Goal: Information Seeking & Learning: Learn about a topic

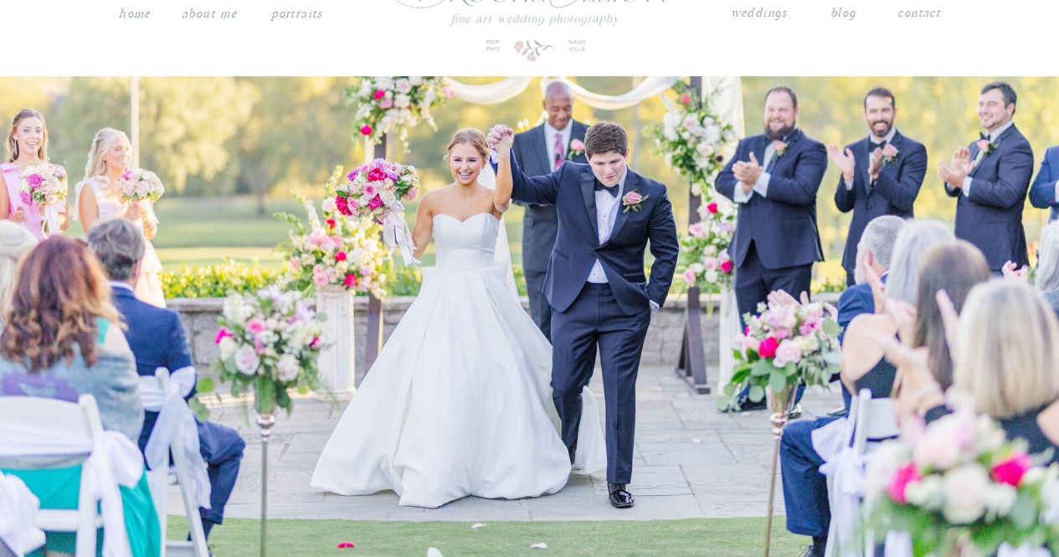
scroll to position [45, 0]
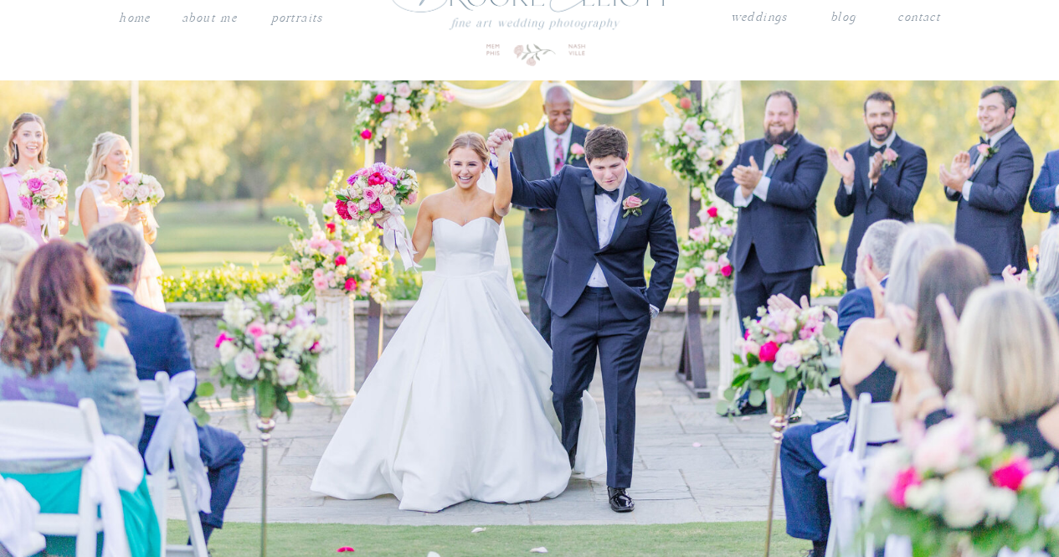
click at [751, 24] on nav "weddings" at bounding box center [759, 18] width 59 height 22
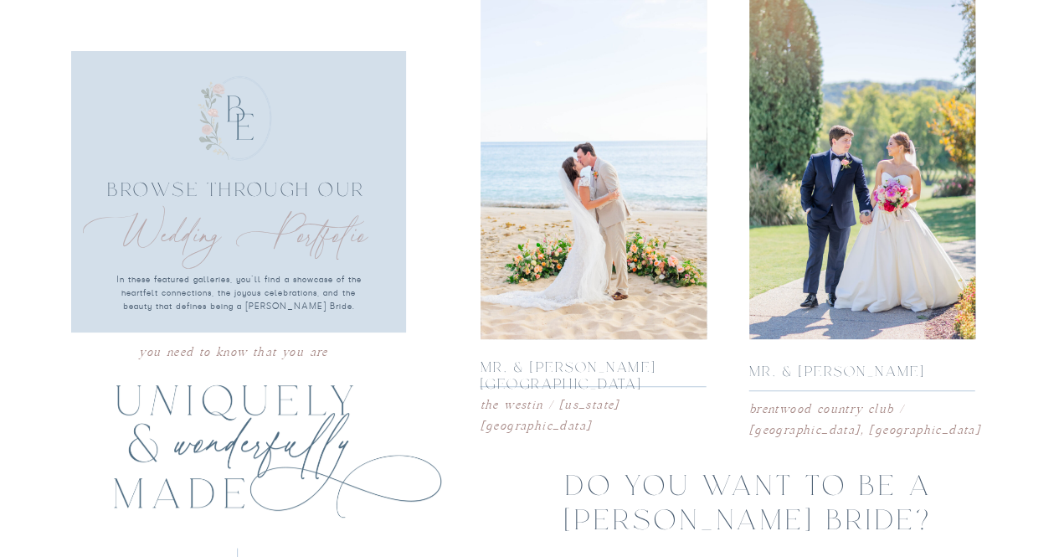
scroll to position [3240, 0]
click at [866, 372] on p "mr. & mrs. Walker" at bounding box center [847, 372] width 197 height 18
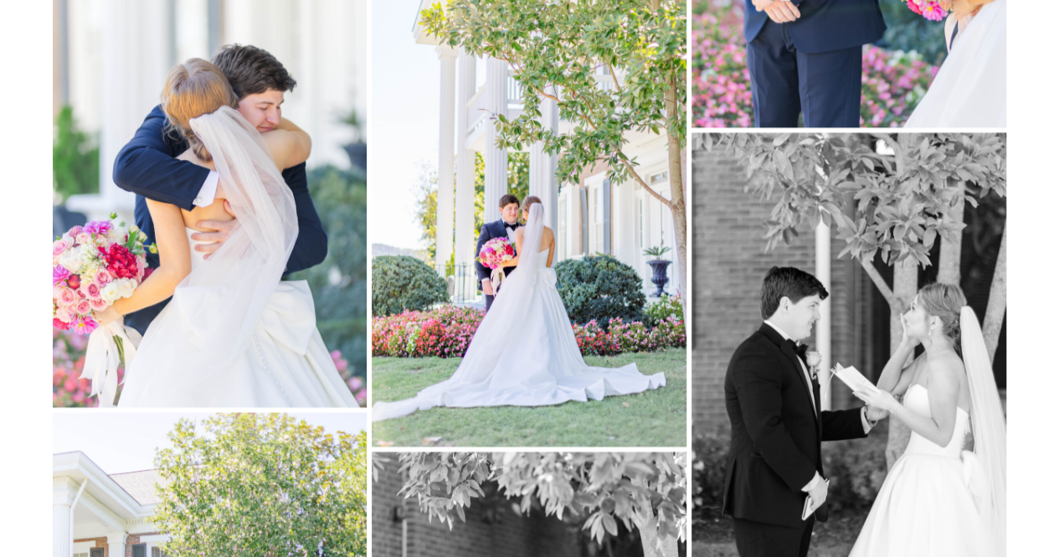
scroll to position [11205, 0]
click at [505, 316] on img at bounding box center [529, 212] width 315 height 472
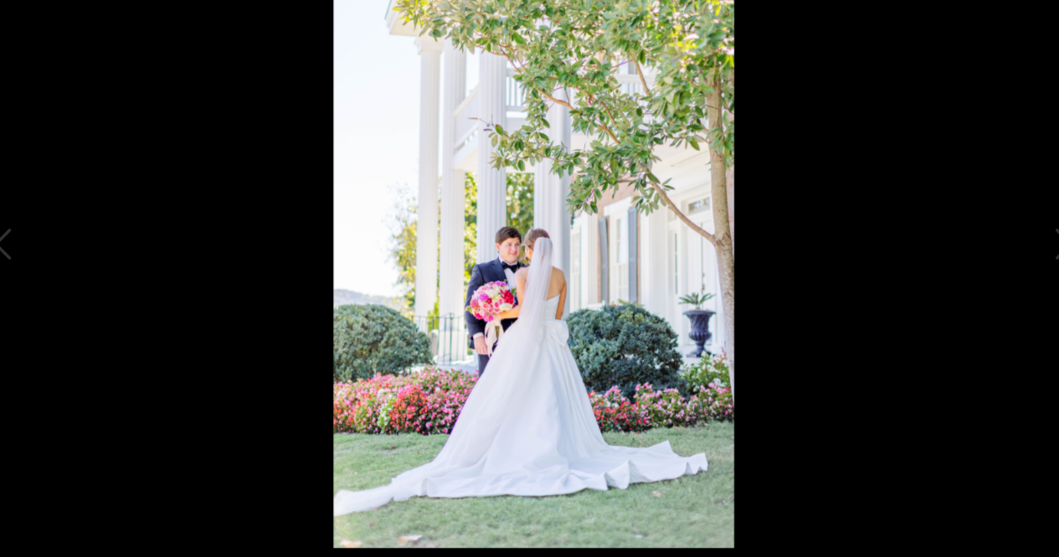
scroll to position [11204, 0]
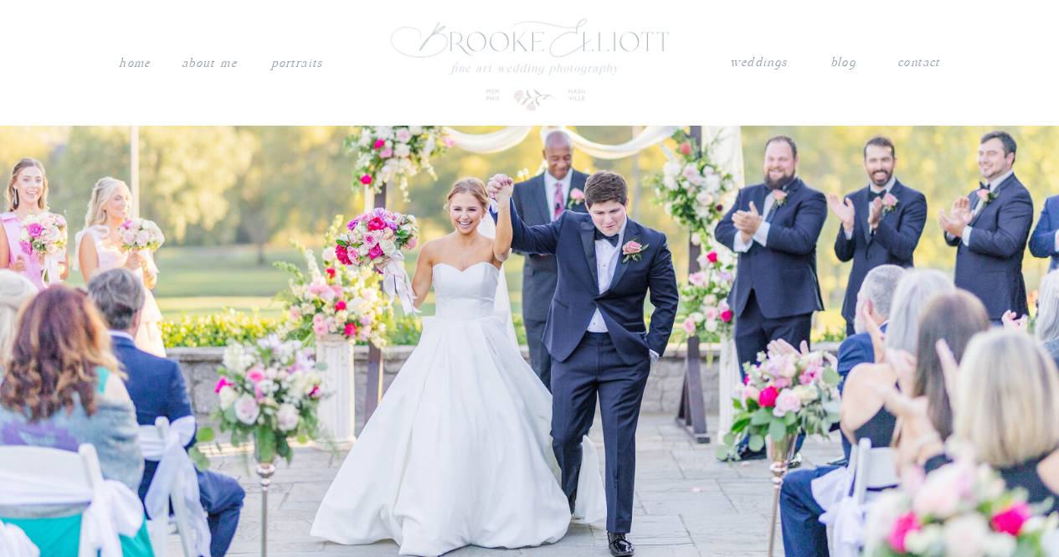
scroll to position [45, 0]
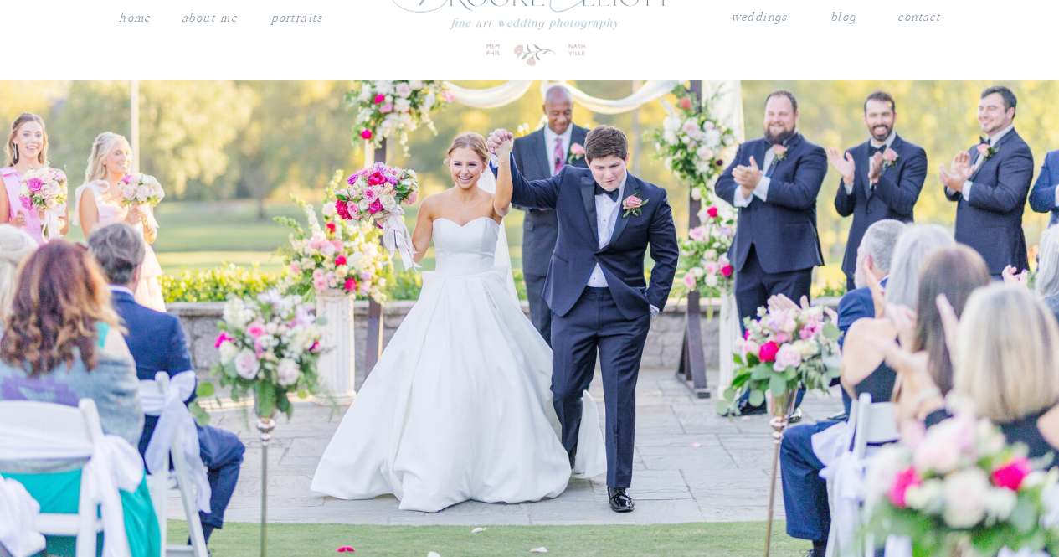
click at [755, 23] on nav "weddings" at bounding box center [759, 18] width 59 height 22
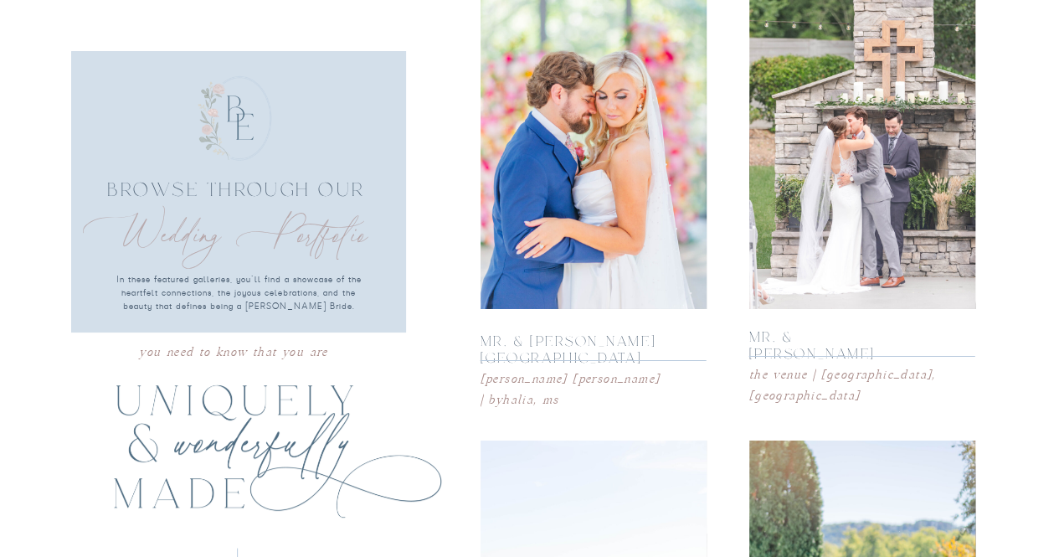
scroll to position [2798, 0]
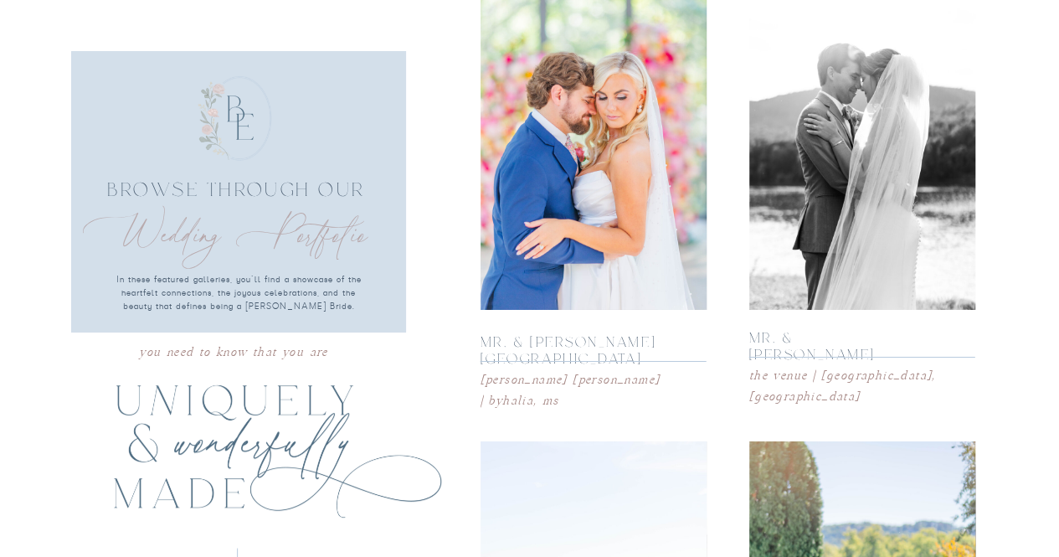
click at [875, 128] on div at bounding box center [862, 140] width 226 height 339
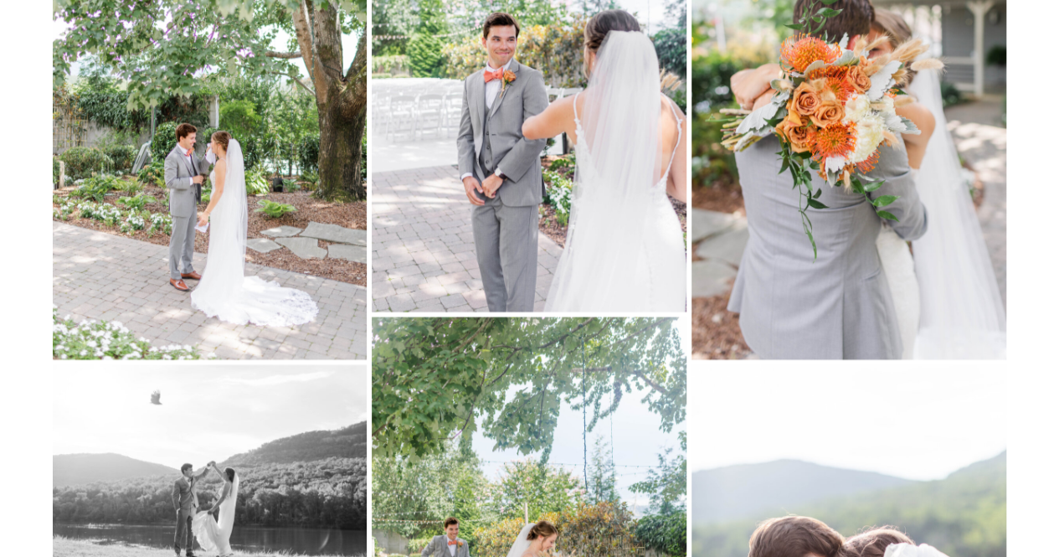
scroll to position [8041, 0]
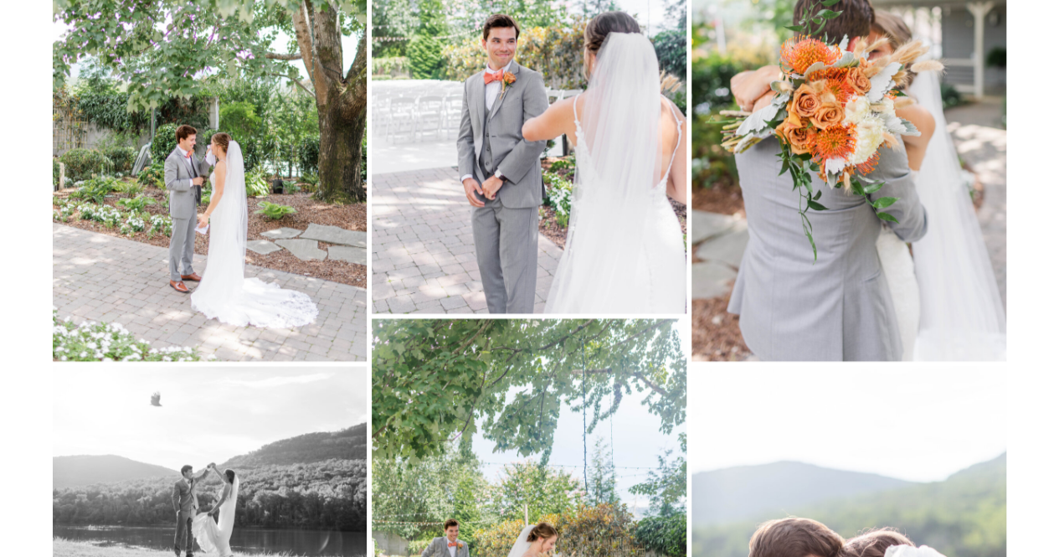
click at [236, 209] on img at bounding box center [210, 125] width 315 height 472
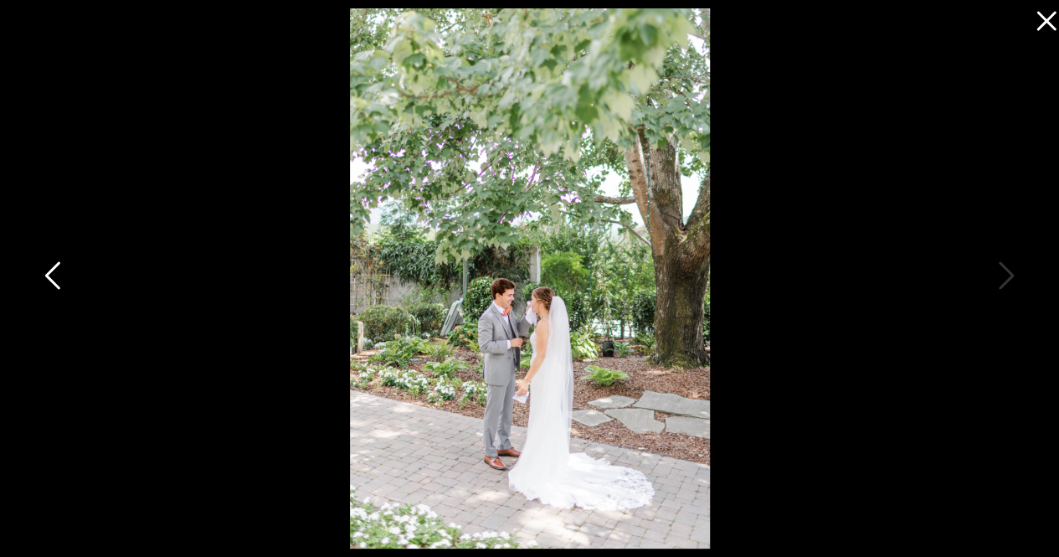
click at [58, 275] on icon at bounding box center [54, 280] width 42 height 50
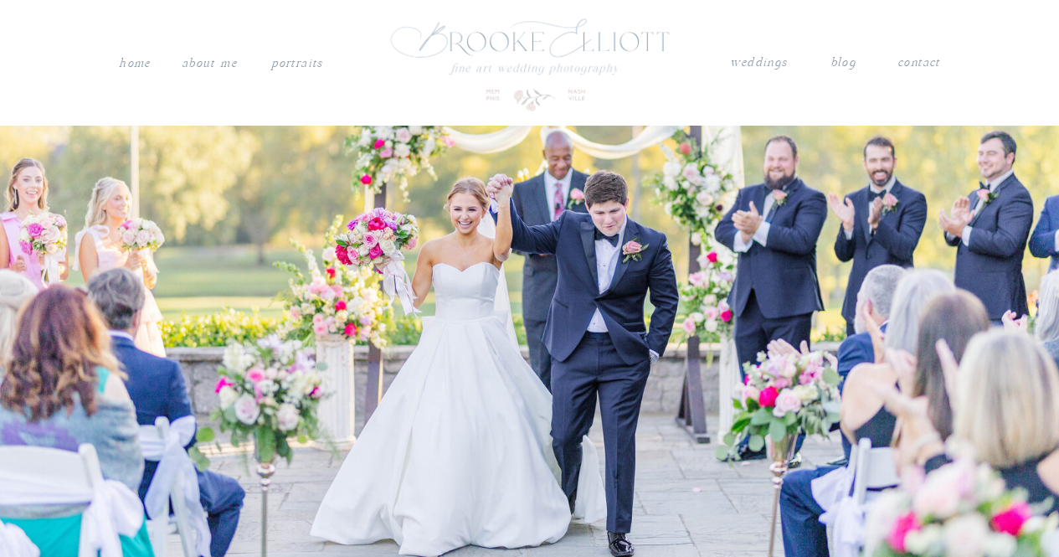
scroll to position [45, 0]
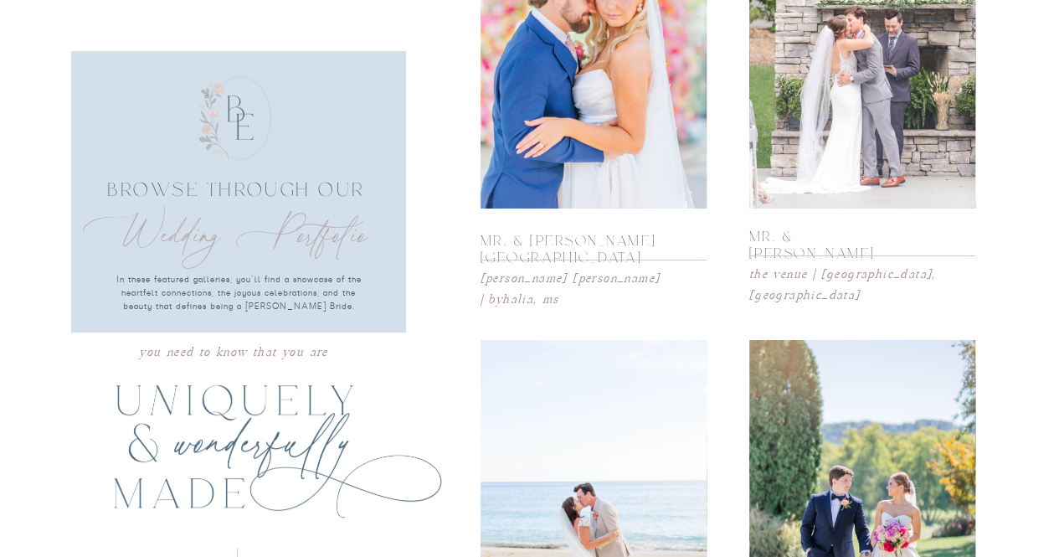
scroll to position [3057, 0]
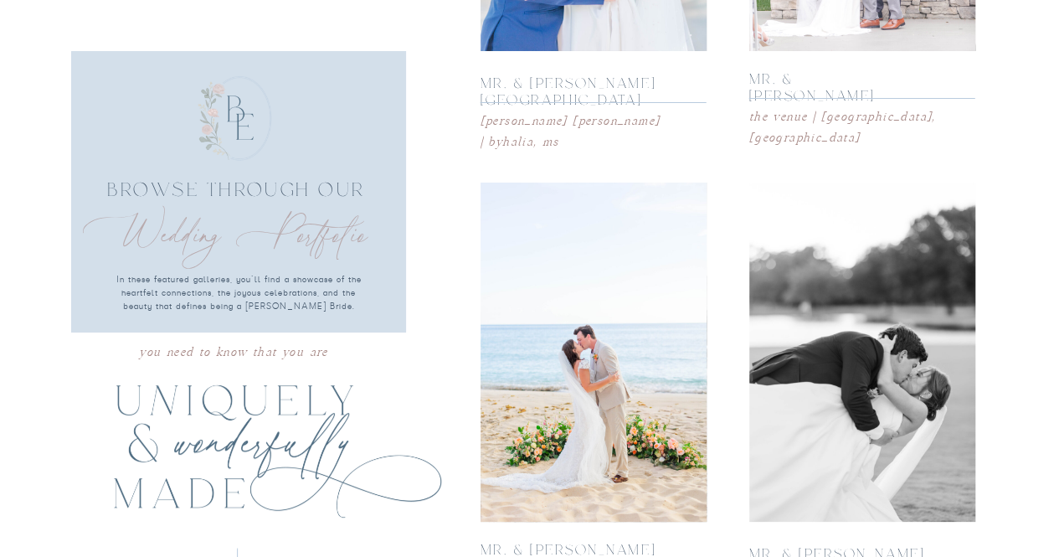
click at [856, 474] on div at bounding box center [862, 352] width 226 height 339
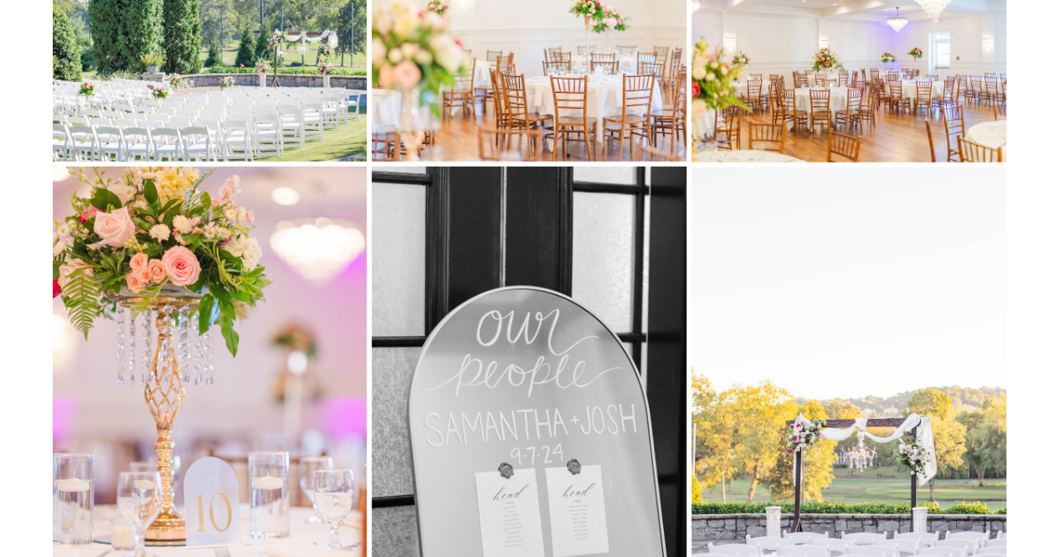
scroll to position [5594, 0]
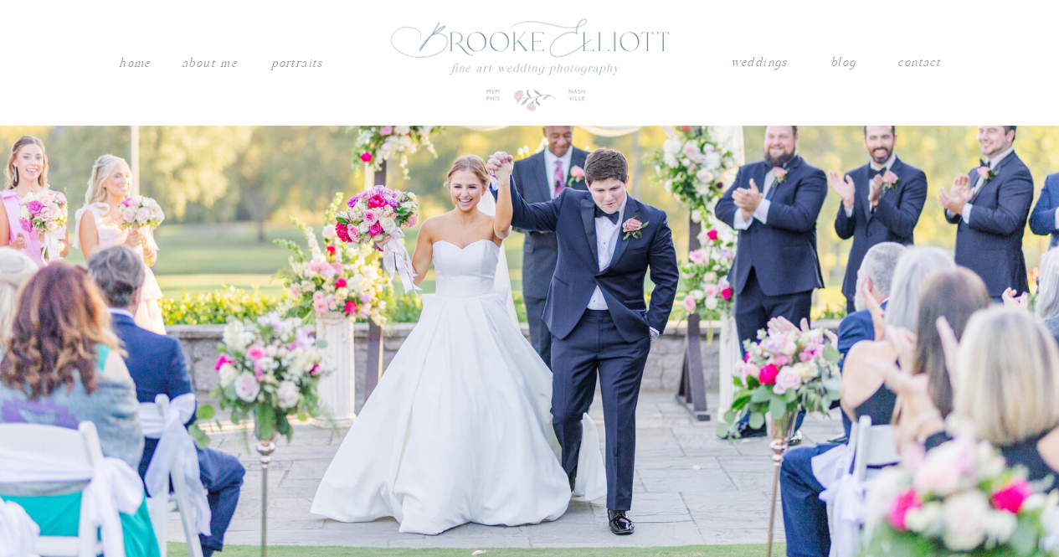
click at [766, 64] on nav "weddings" at bounding box center [759, 63] width 59 height 22
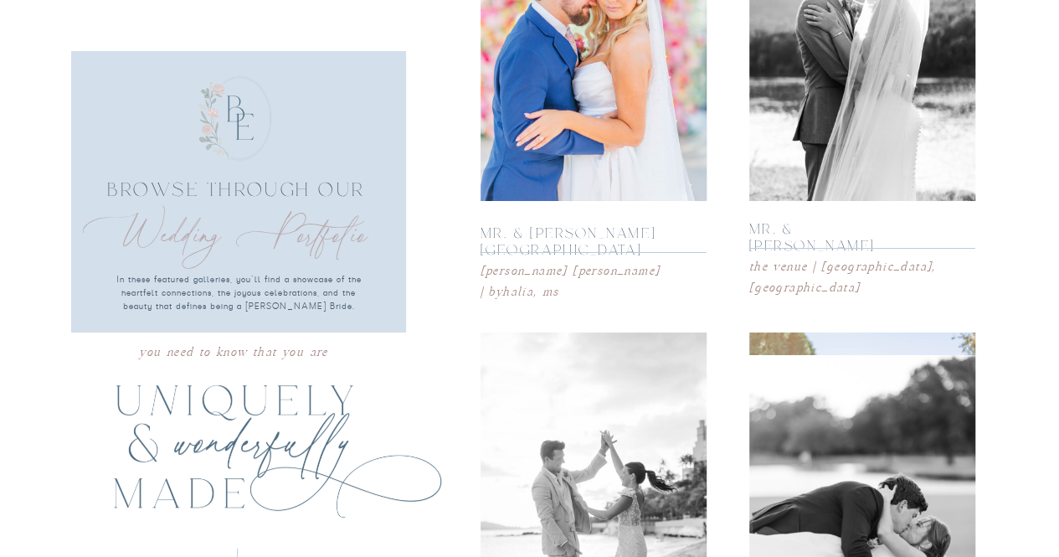
scroll to position [2857, 0]
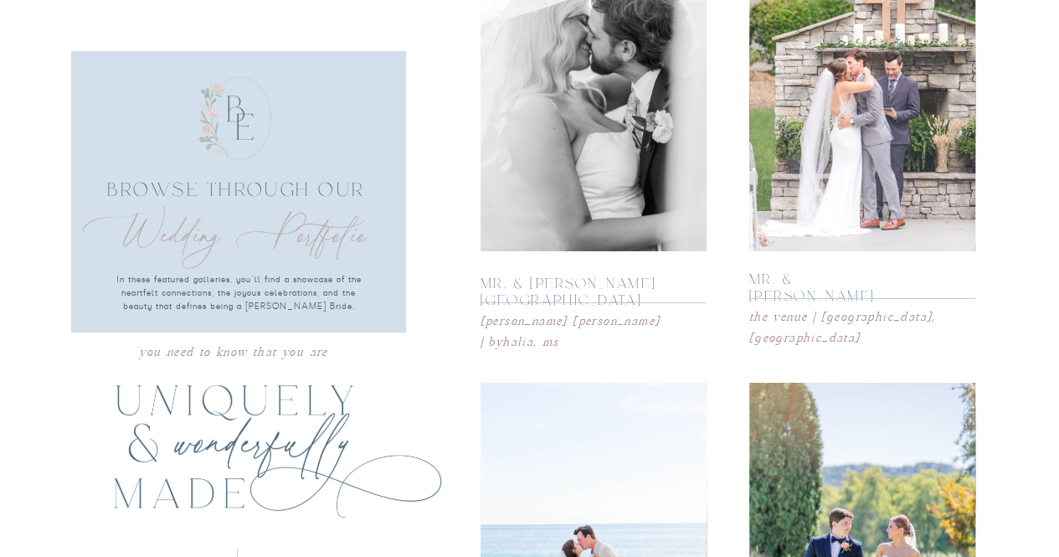
click at [598, 149] on div at bounding box center [594, 81] width 226 height 339
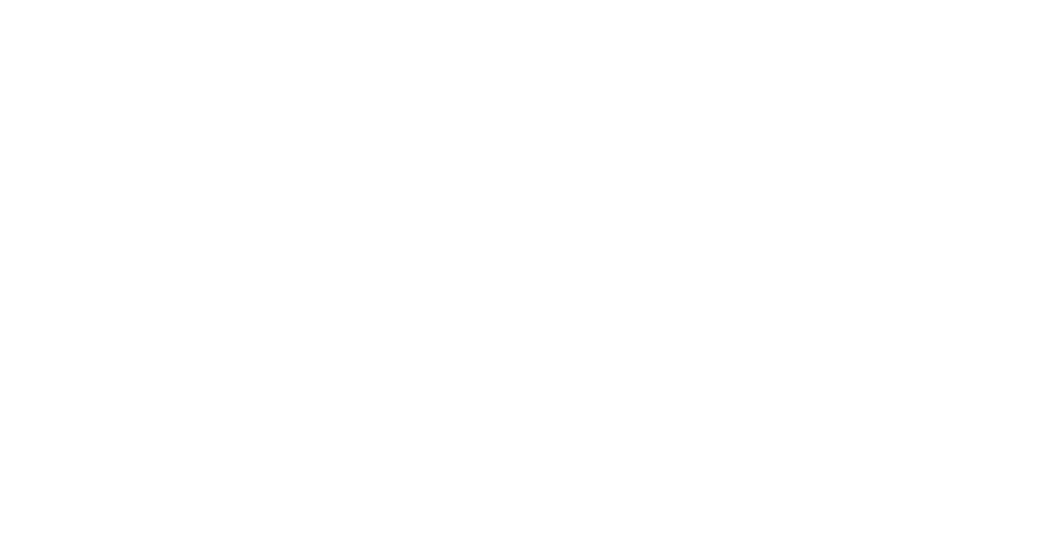
scroll to position [12307, 0]
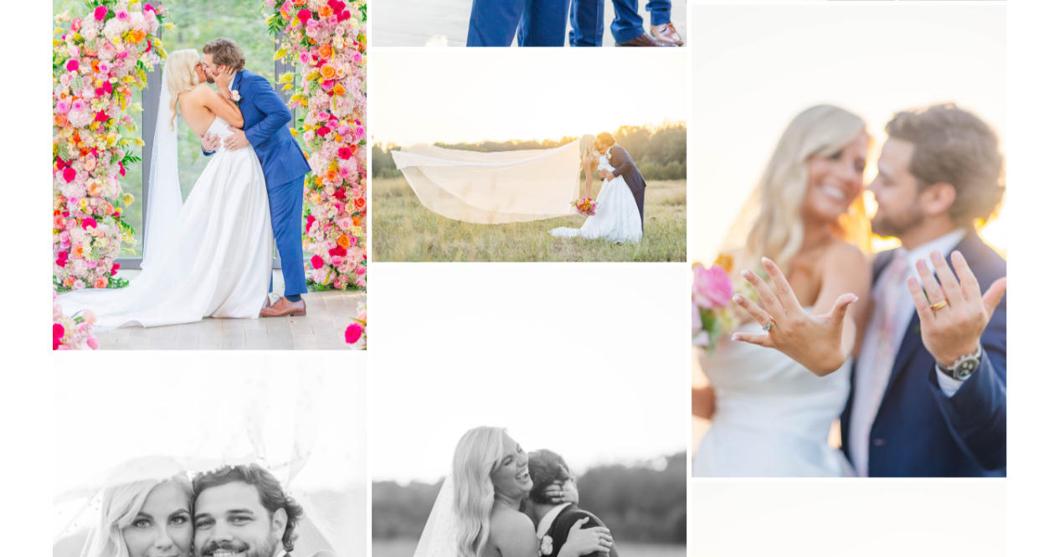
click at [861, 210] on img at bounding box center [849, 241] width 315 height 472
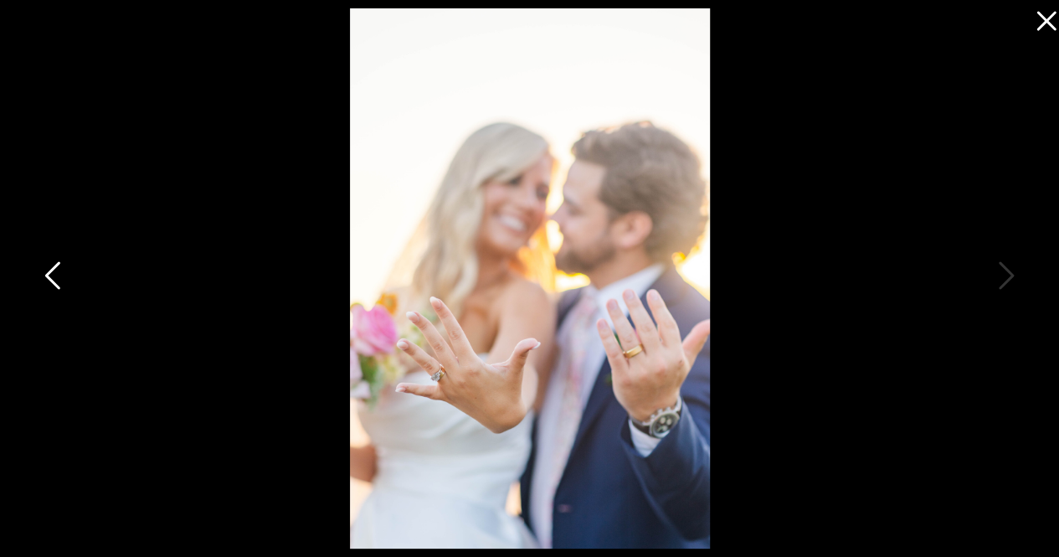
click at [55, 274] on icon at bounding box center [54, 280] width 42 height 50
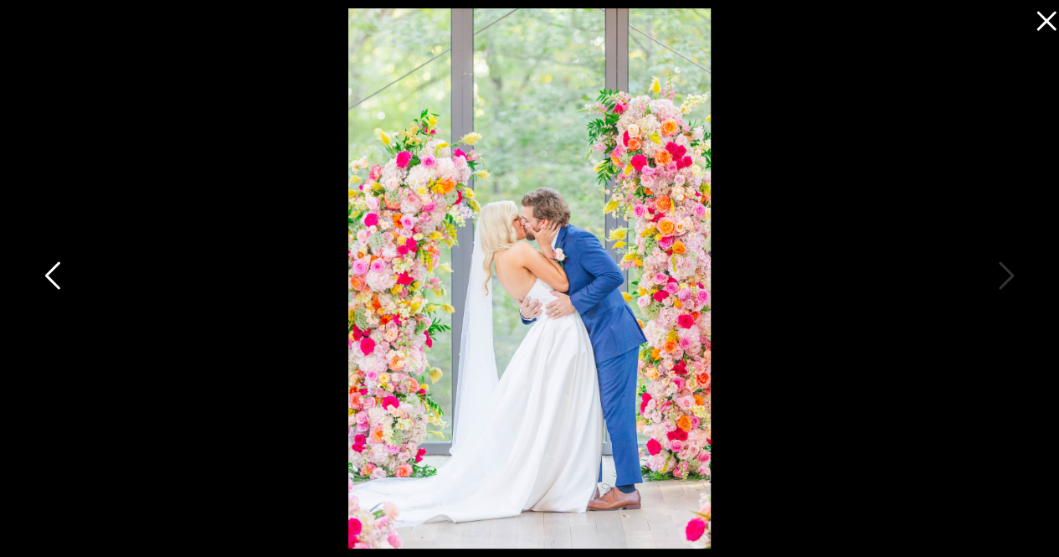
click at [55, 274] on icon at bounding box center [54, 280] width 42 height 50
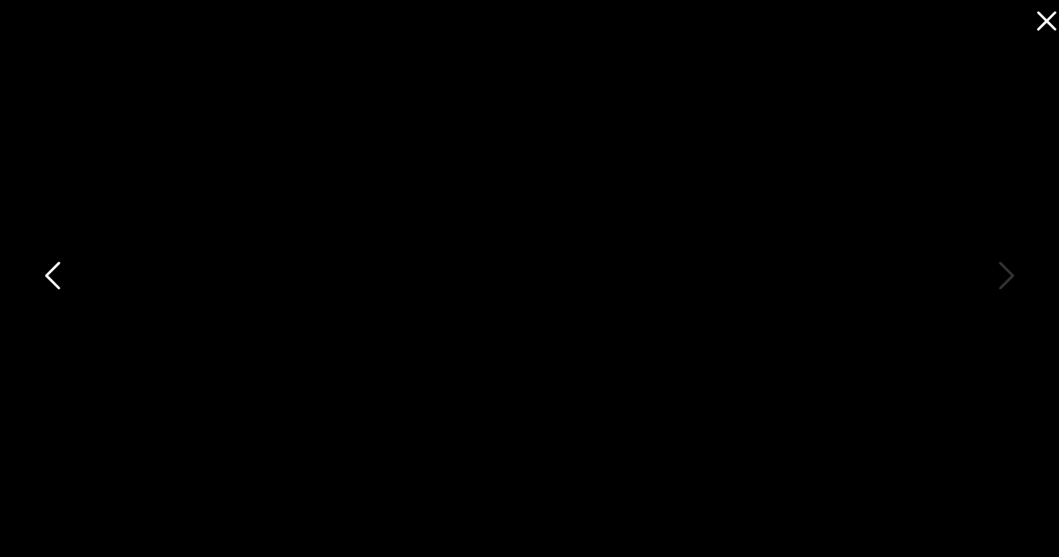
click at [55, 274] on icon at bounding box center [54, 280] width 42 height 50
click at [59, 276] on icon at bounding box center [54, 280] width 42 height 50
click at [48, 272] on icon at bounding box center [52, 275] width 15 height 28
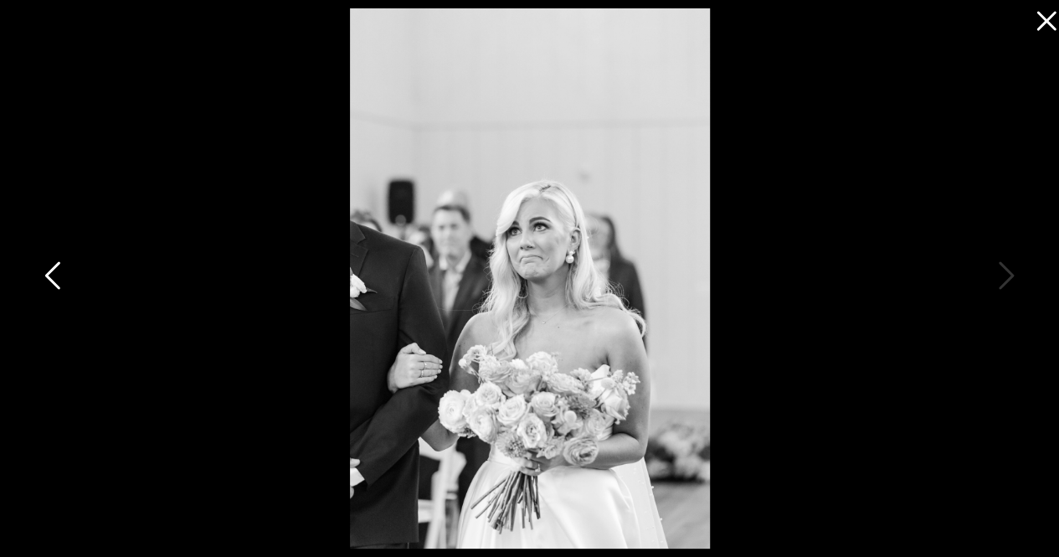
click at [48, 272] on icon at bounding box center [52, 275] width 15 height 28
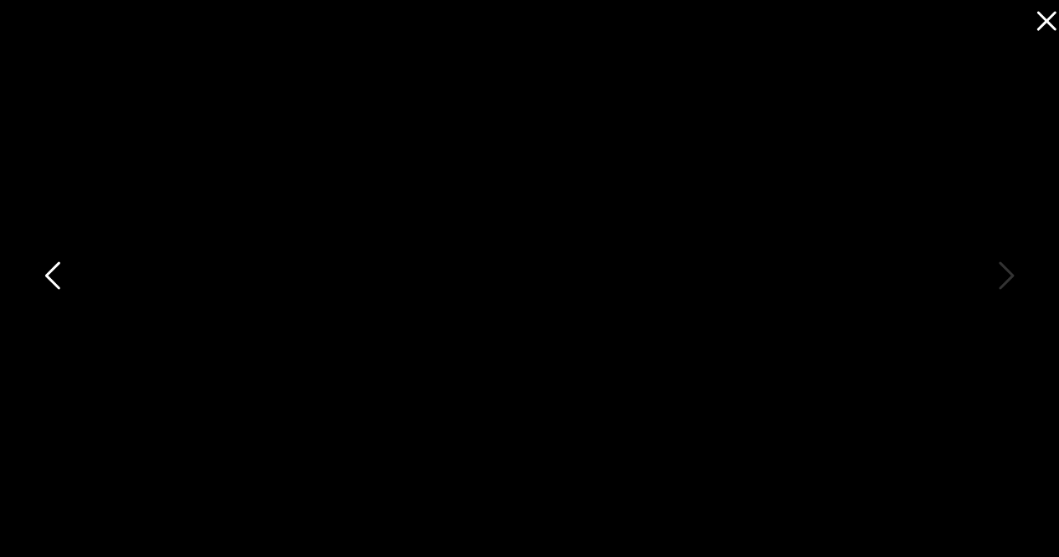
click at [48, 272] on icon at bounding box center [52, 275] width 15 height 28
